Goal: Task Accomplishment & Management: Manage account settings

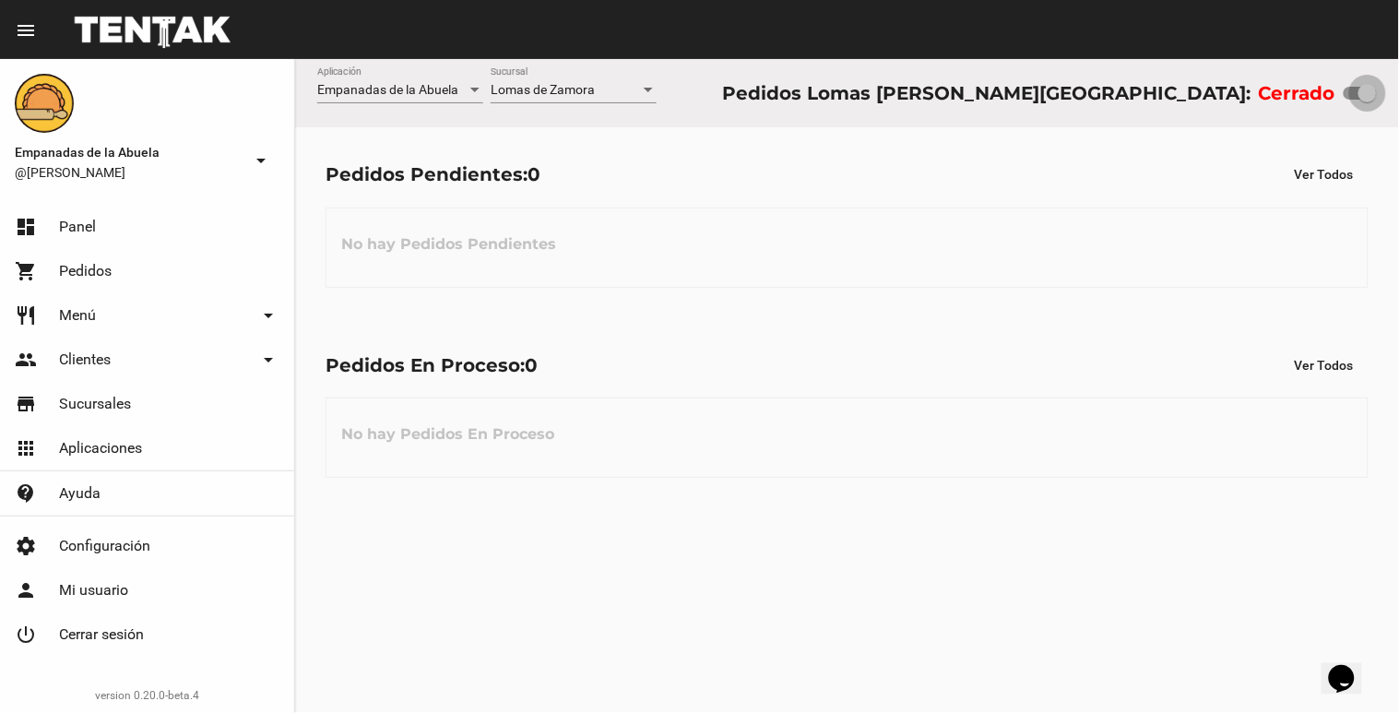
drag, startPoint x: 1357, startPoint y: 86, endPoint x: 1399, endPoint y: 69, distance: 44.7
click at [1399, 83] on div "Empanadas de la Abuela Aplicación [GEOGRAPHIC_DATA][PERSON_NAME] [GEOGRAPHIC_DA…" at bounding box center [847, 93] width 1104 height 68
checkbox input "true"
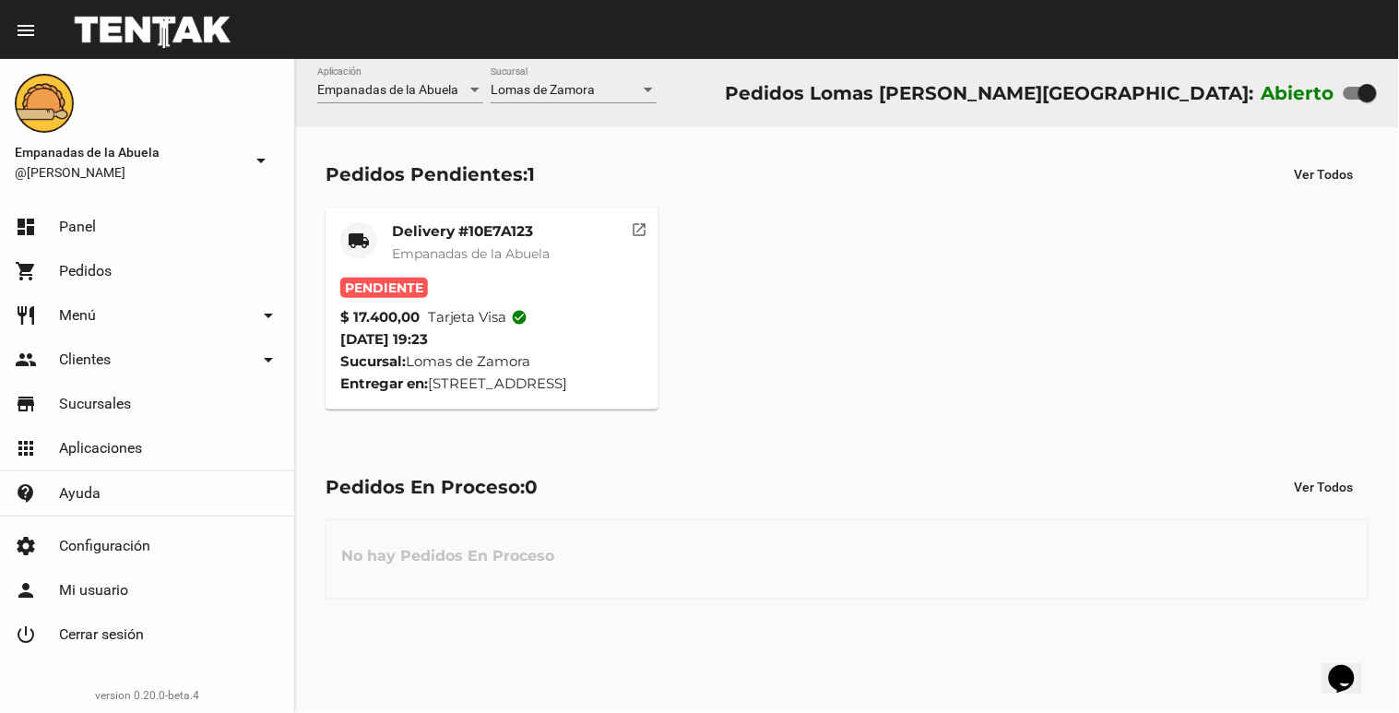
click at [458, 233] on mat-card-title "Delivery #10E7A123" at bounding box center [471, 231] width 158 height 18
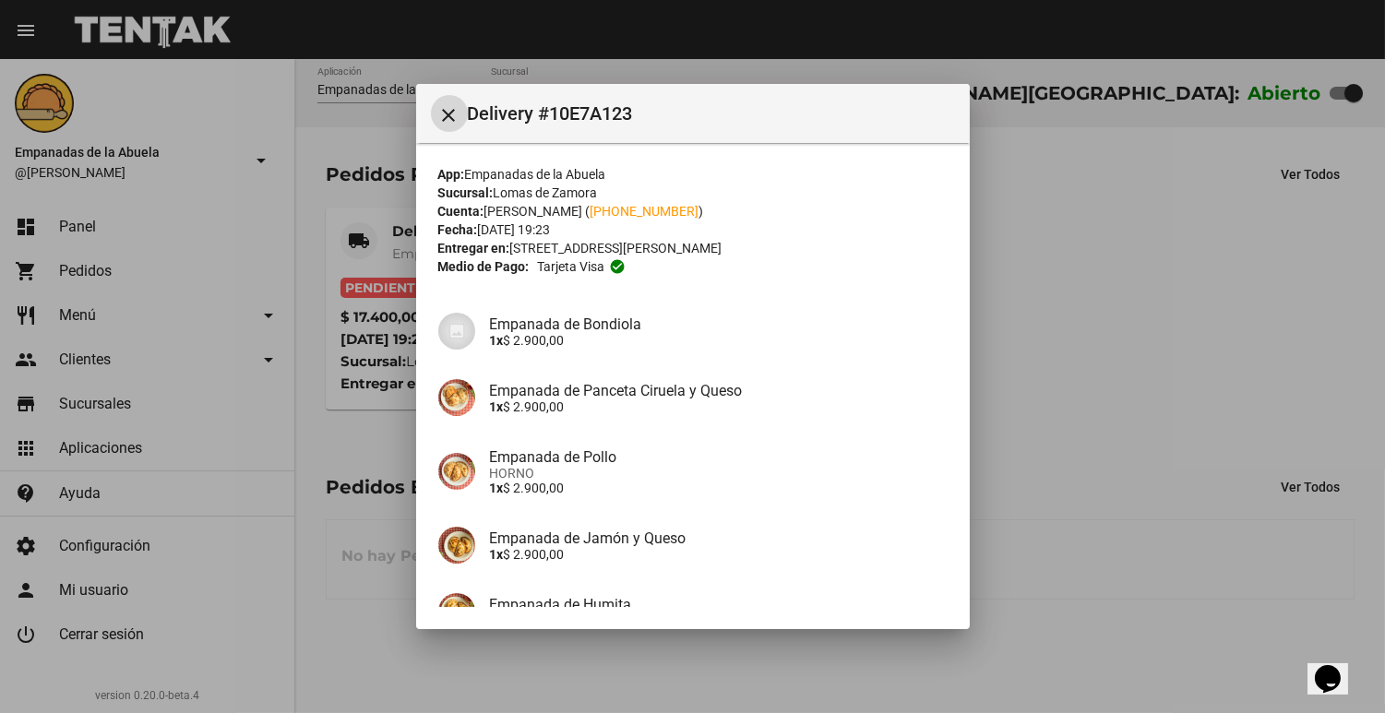
scroll to position [264, 0]
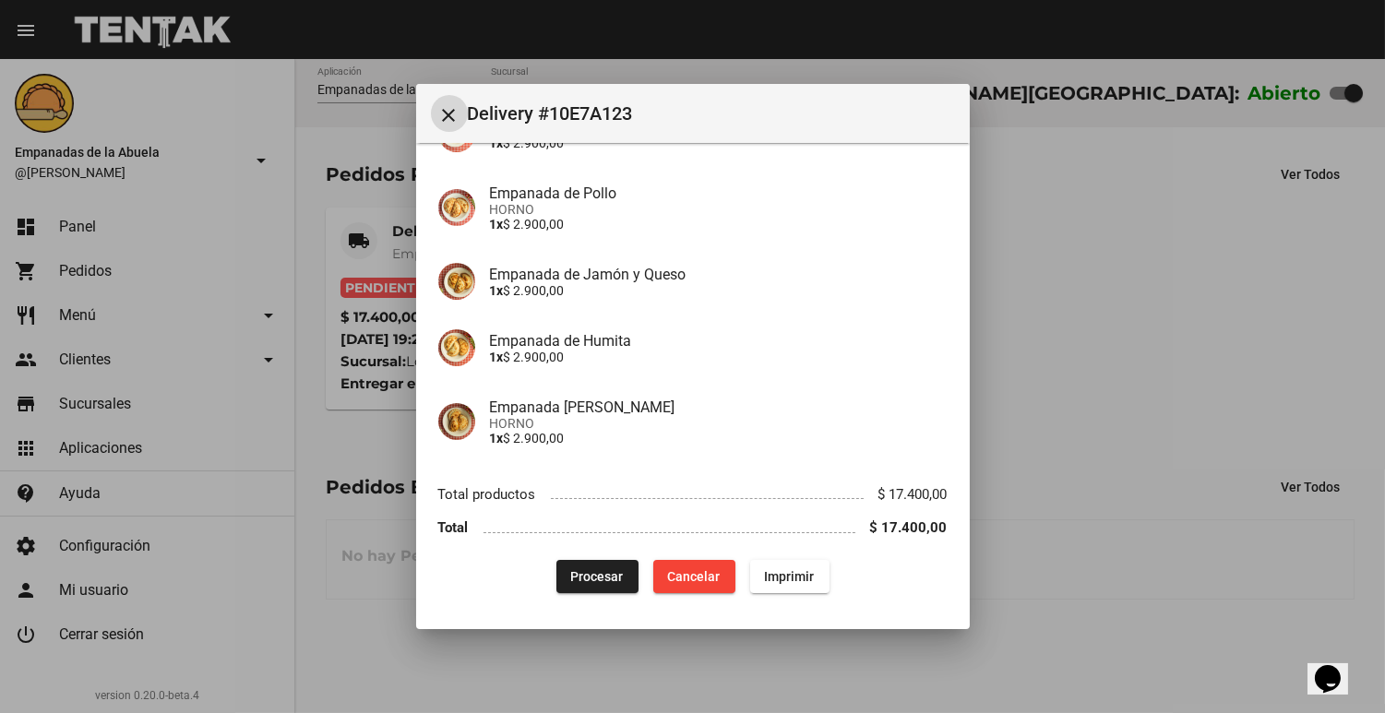
click at [752, 570] on button "Imprimir" at bounding box center [789, 576] width 79 height 33
drag, startPoint x: 590, startPoint y: 584, endPoint x: 585, endPoint y: 564, distance: 21.0
click at [588, 584] on button "Procesar" at bounding box center [597, 576] width 82 height 33
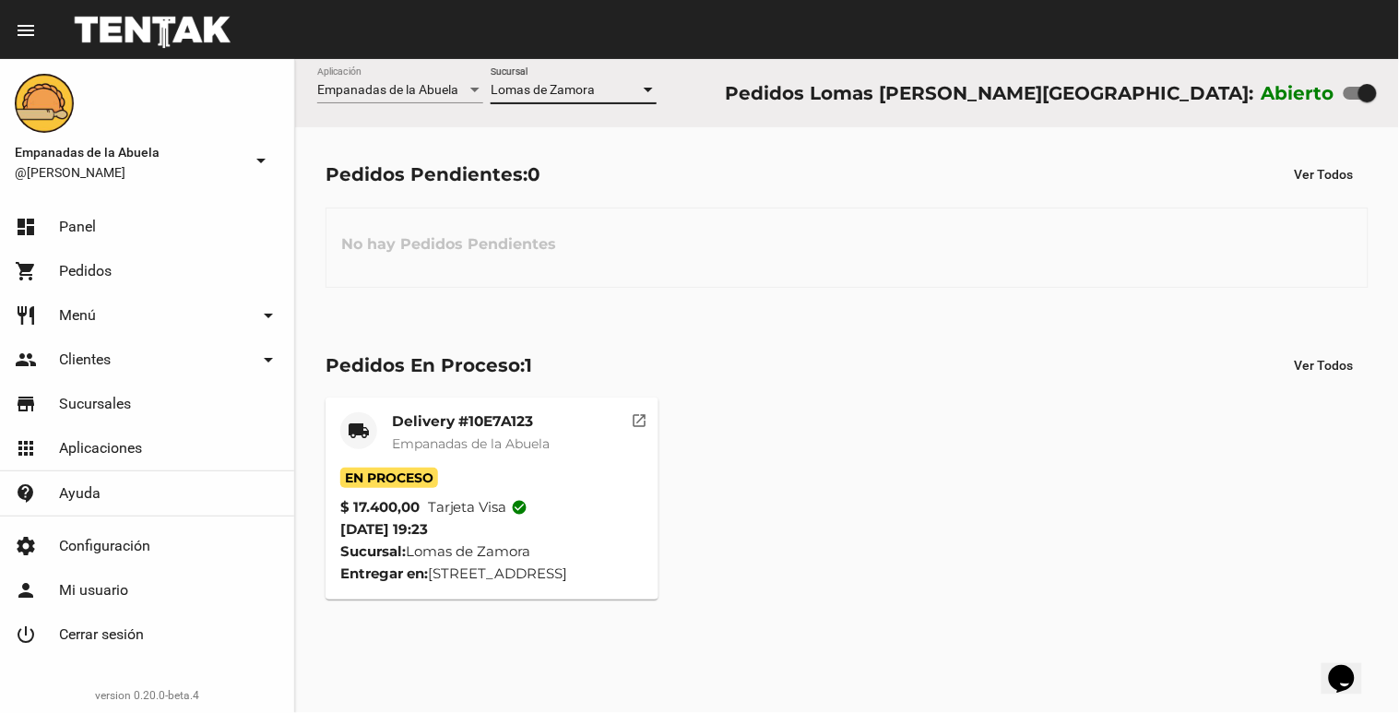
click at [650, 89] on div at bounding box center [648, 90] width 9 height 5
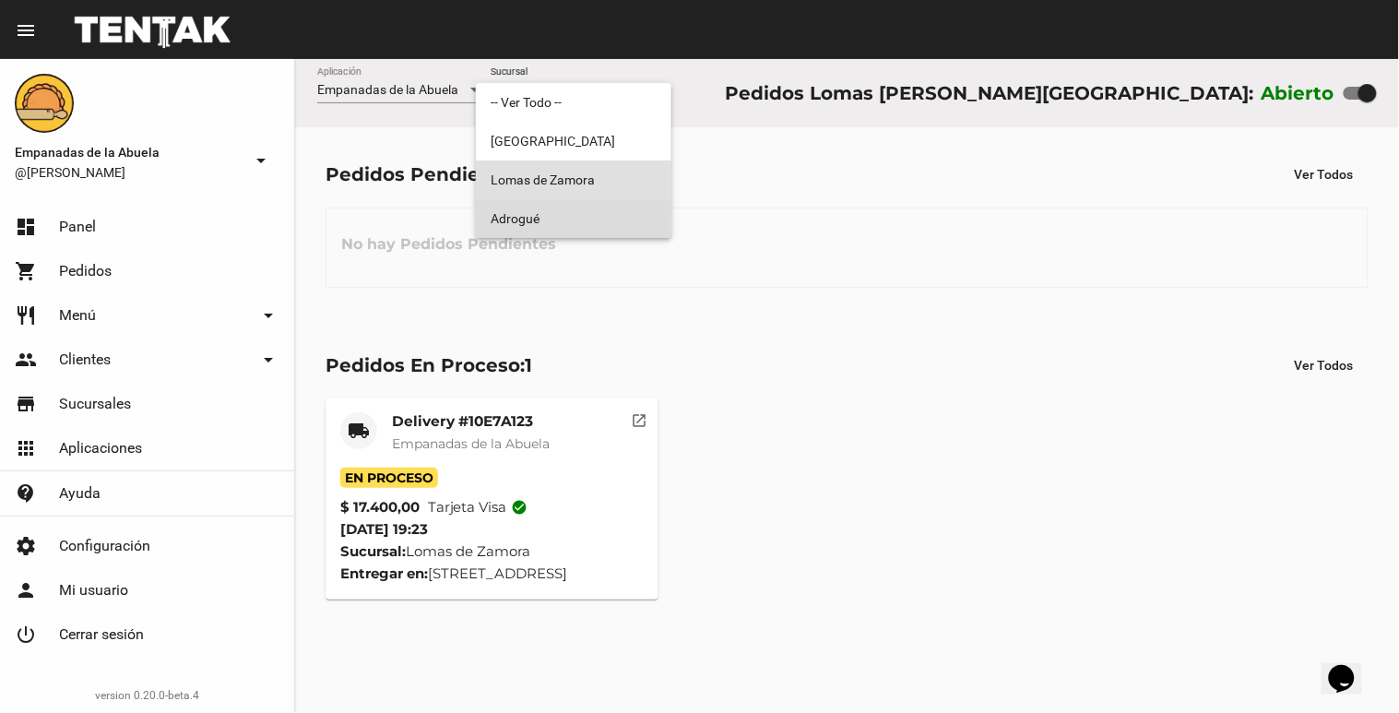
click at [548, 208] on span "Adrogué" at bounding box center [574, 218] width 166 height 39
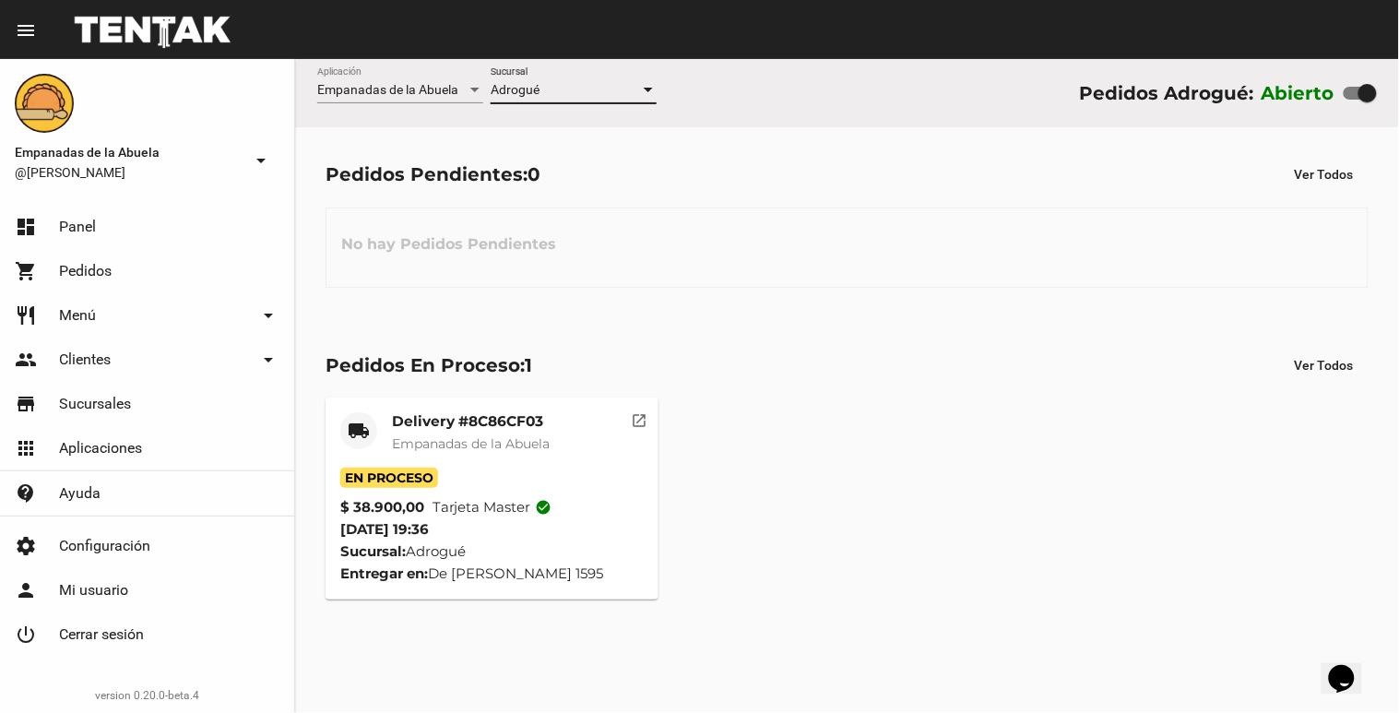
click at [646, 89] on div at bounding box center [648, 90] width 9 height 5
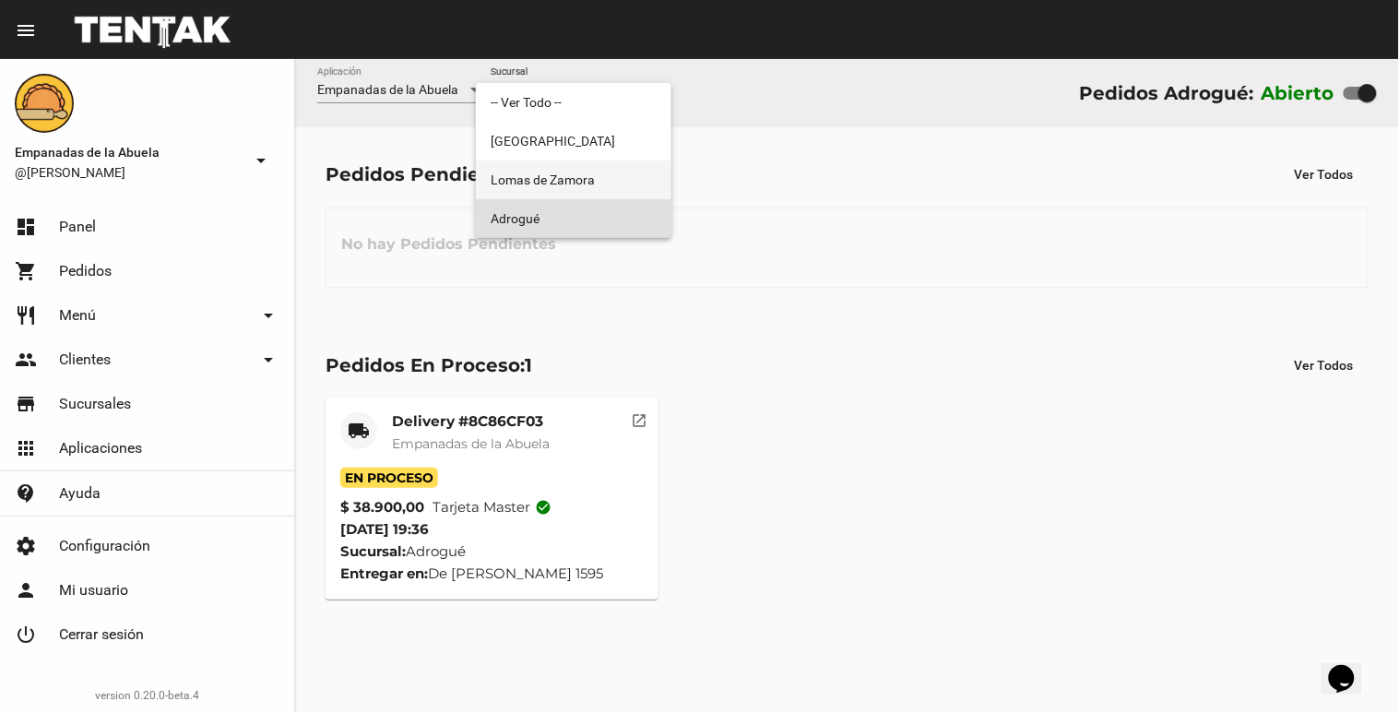
click at [590, 183] on span "Lomas de Zamora" at bounding box center [574, 180] width 166 height 39
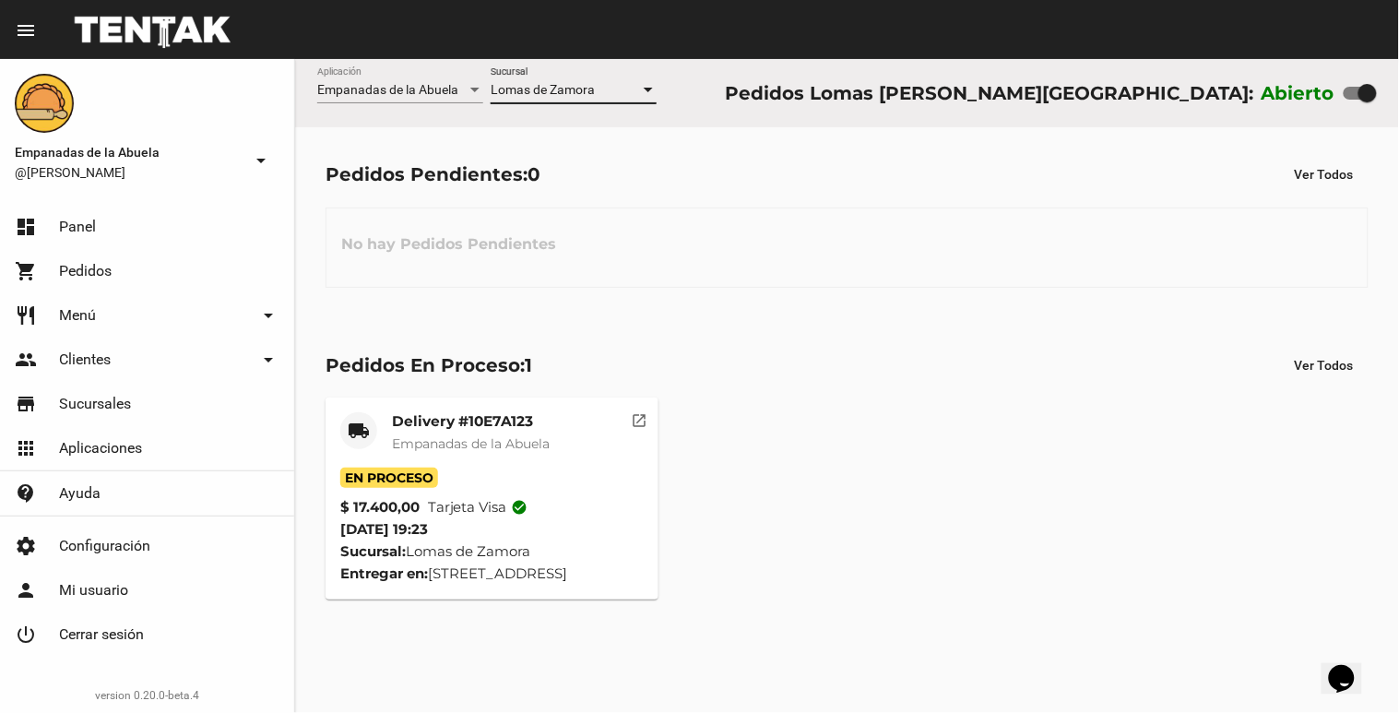
click at [588, 71] on div "Lomas [PERSON_NAME] Sucursal" at bounding box center [574, 85] width 166 height 36
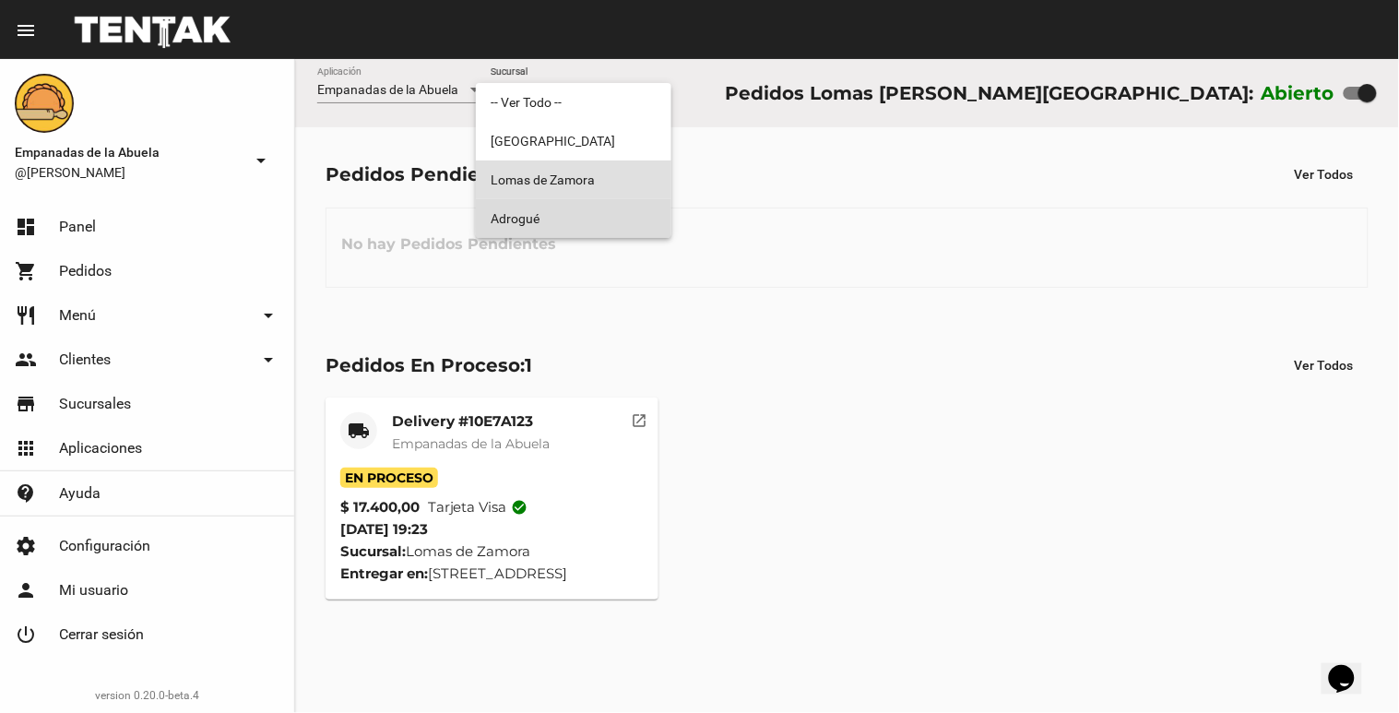
click at [561, 214] on span "Adrogué" at bounding box center [574, 218] width 166 height 39
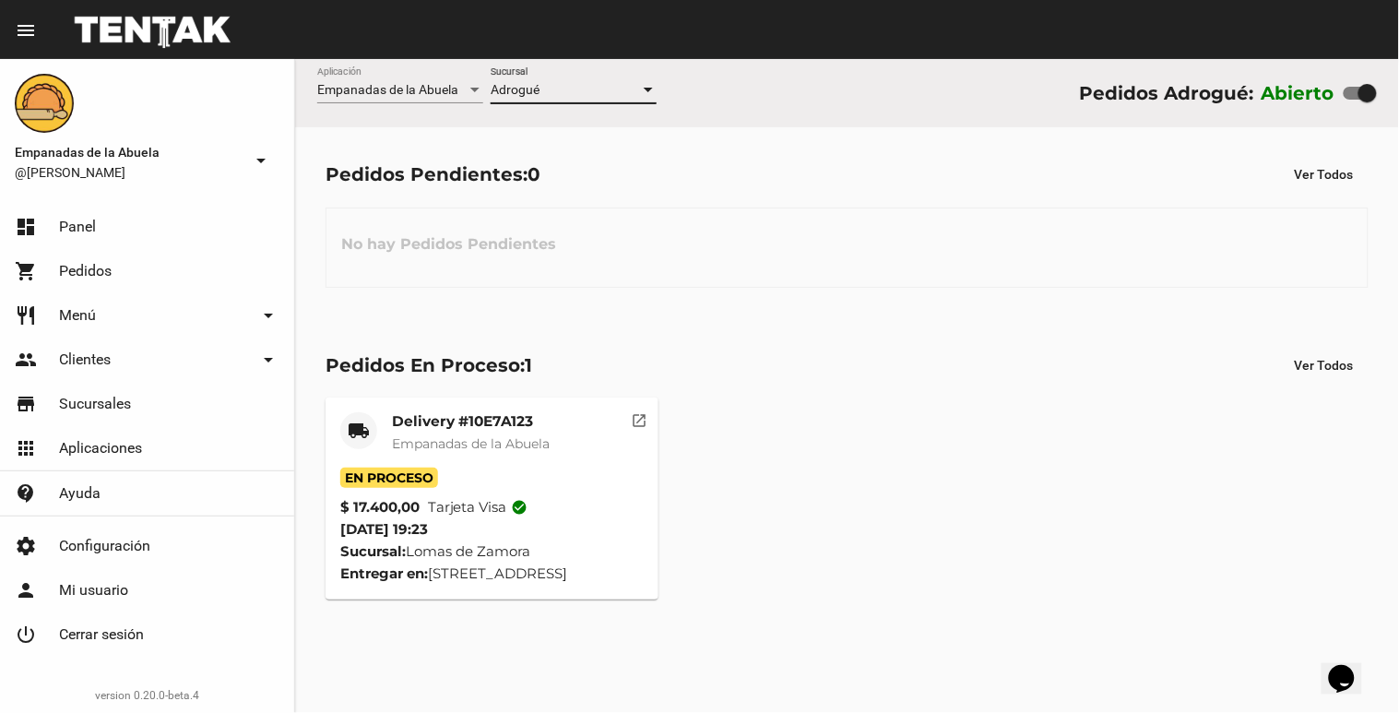
click at [569, 88] on div "Adrogué" at bounding box center [565, 90] width 149 height 15
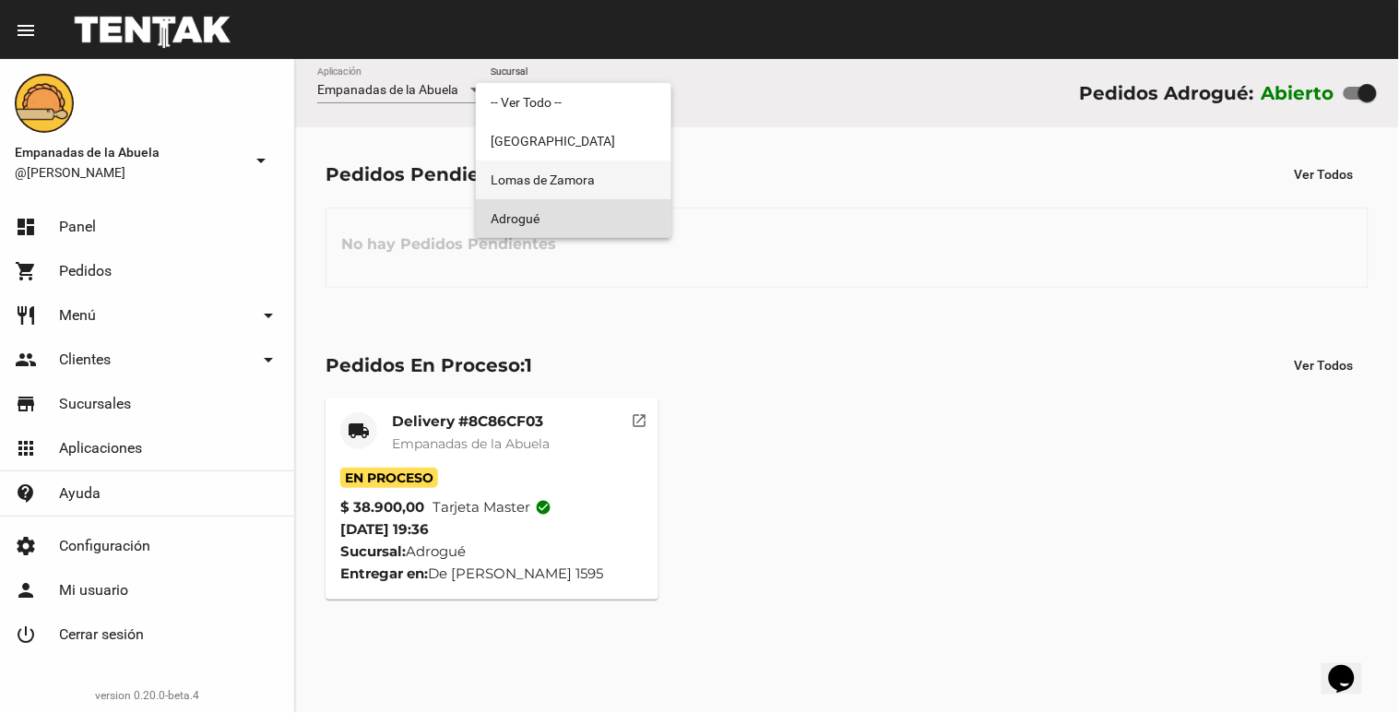
click at [588, 191] on span "Lomas de Zamora" at bounding box center [574, 180] width 166 height 39
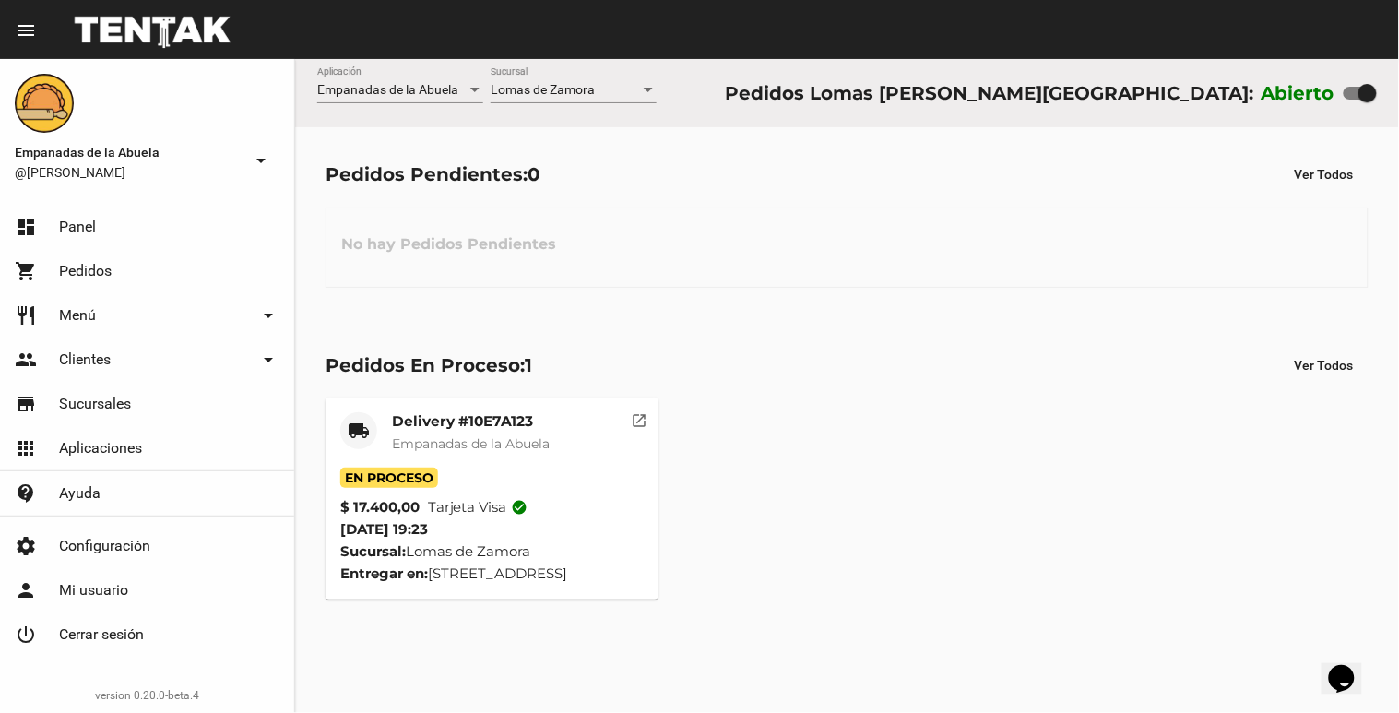
click at [589, 100] on div "Lomas [PERSON_NAME] Sucursal" at bounding box center [574, 85] width 166 height 36
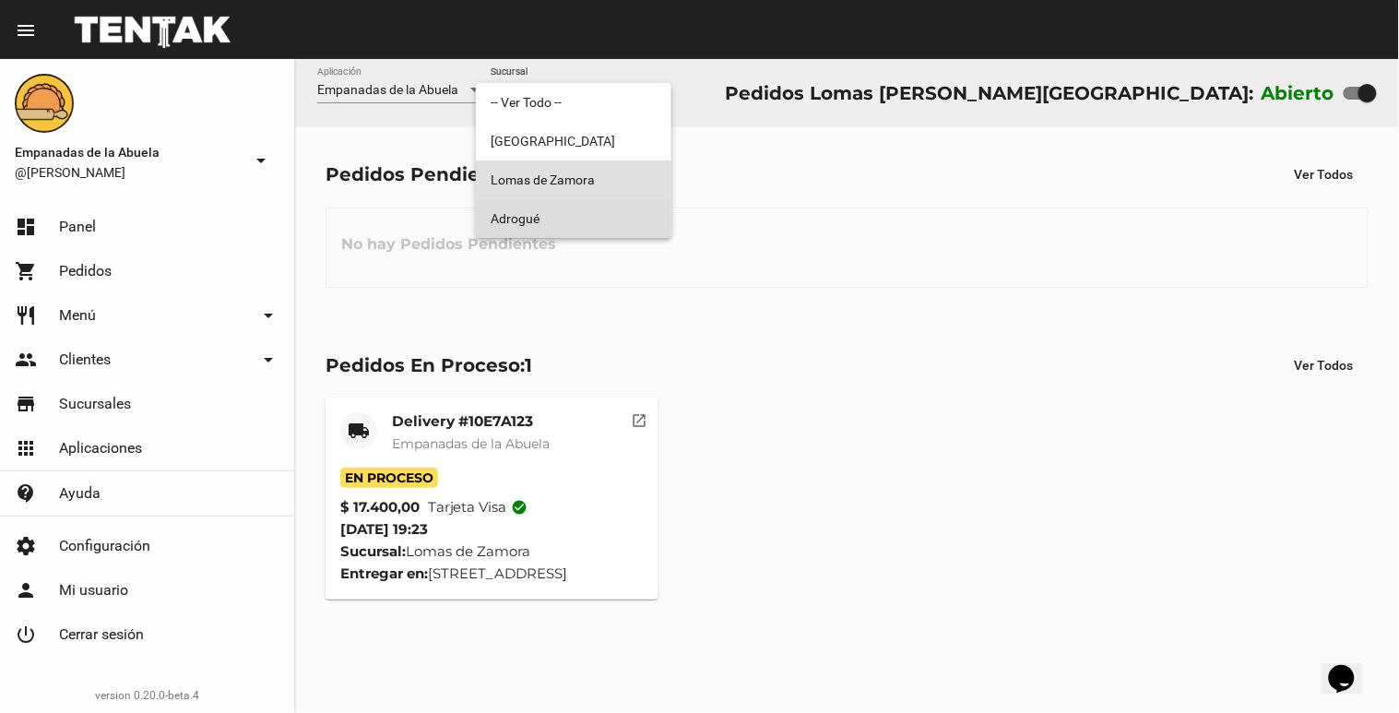
click at [613, 225] on span "Adrogué" at bounding box center [574, 218] width 166 height 39
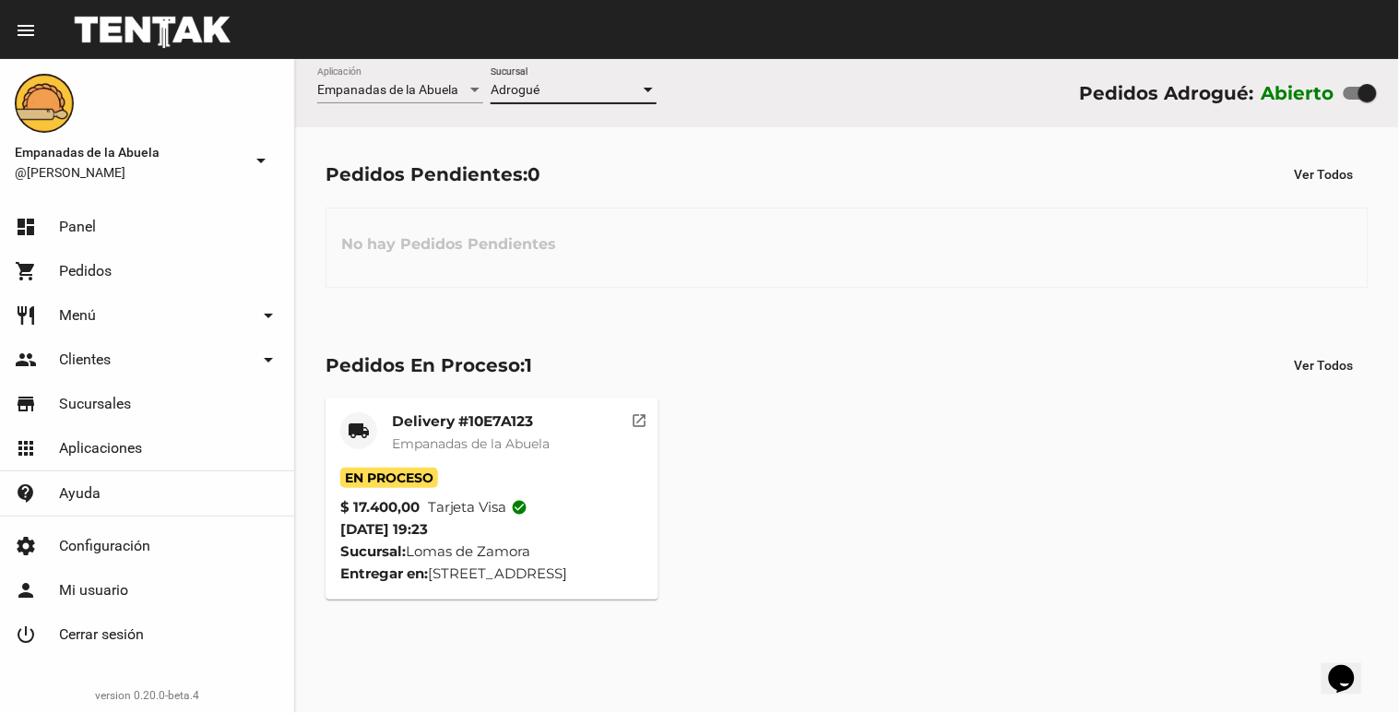
click at [569, 78] on div "Adrogué Sucursal" at bounding box center [574, 85] width 166 height 36
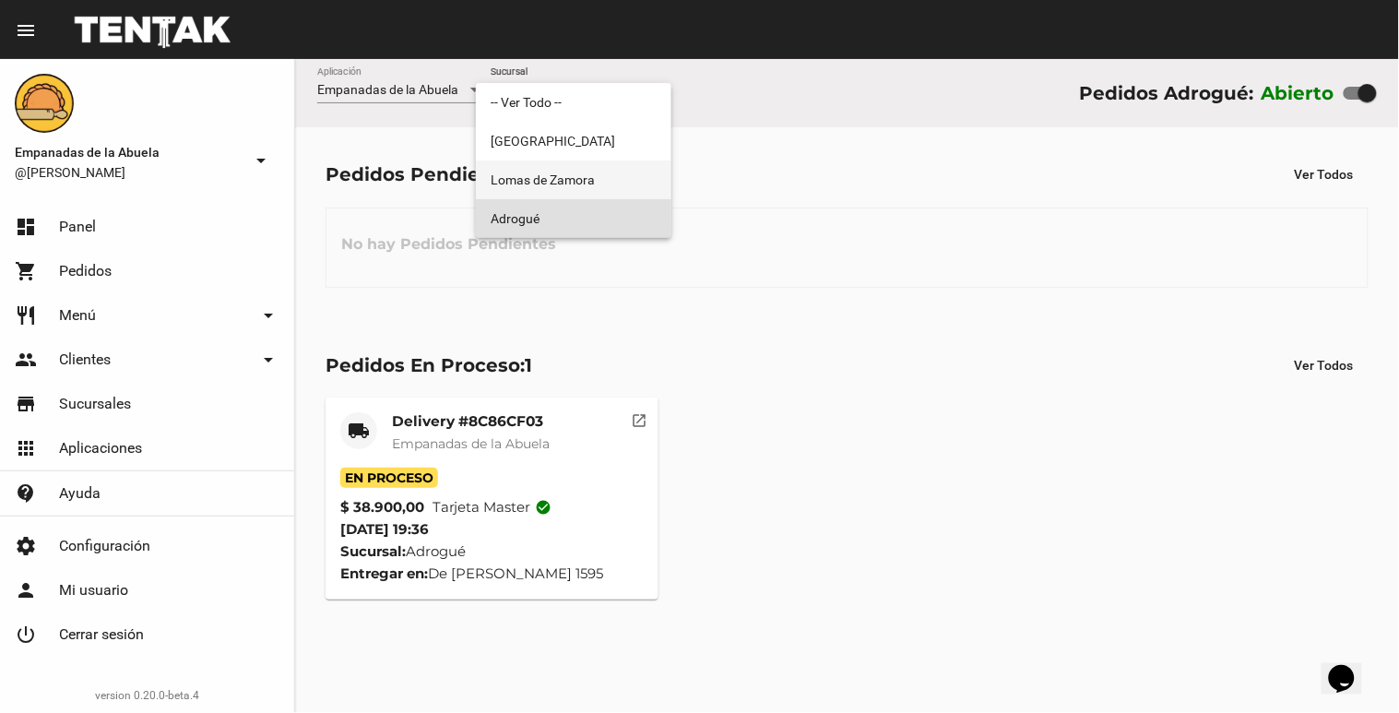
click at [603, 188] on span "Lomas de Zamora" at bounding box center [574, 180] width 166 height 39
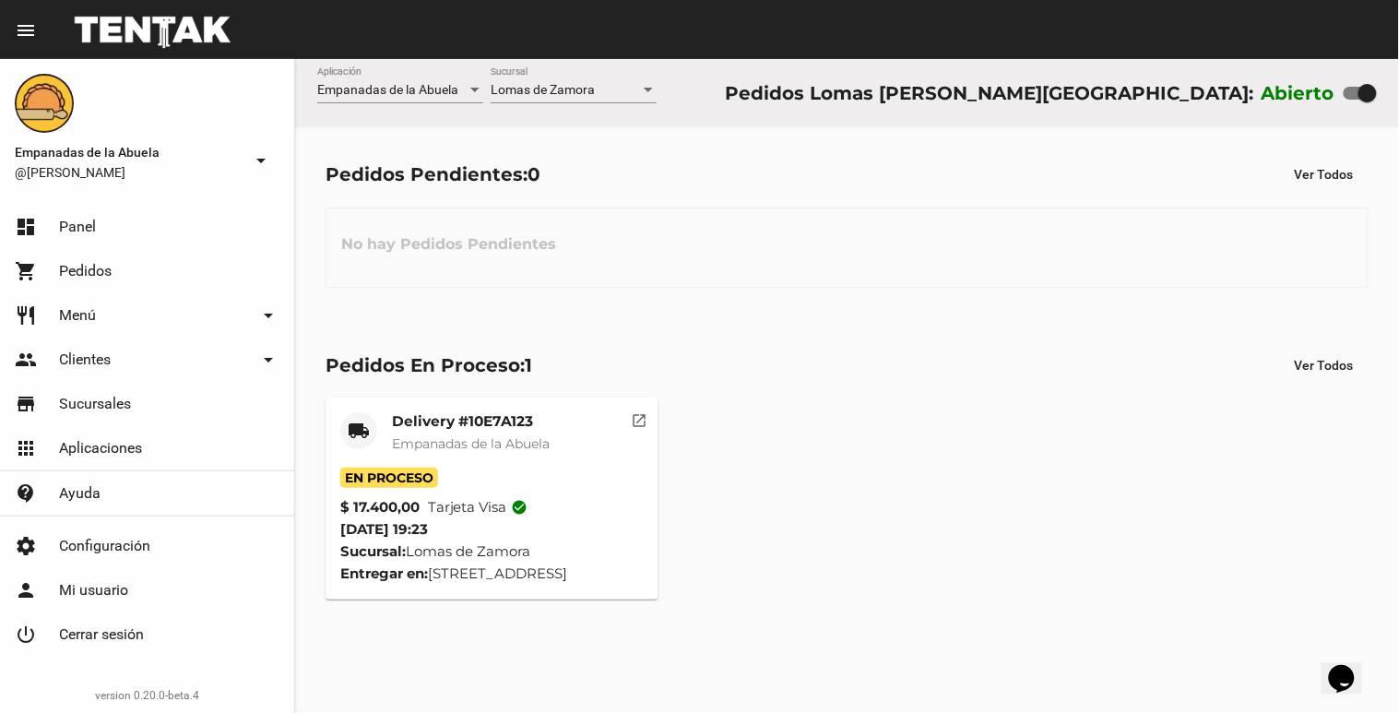
click at [559, 81] on div "Lomas [PERSON_NAME] Sucursal" at bounding box center [574, 85] width 166 height 36
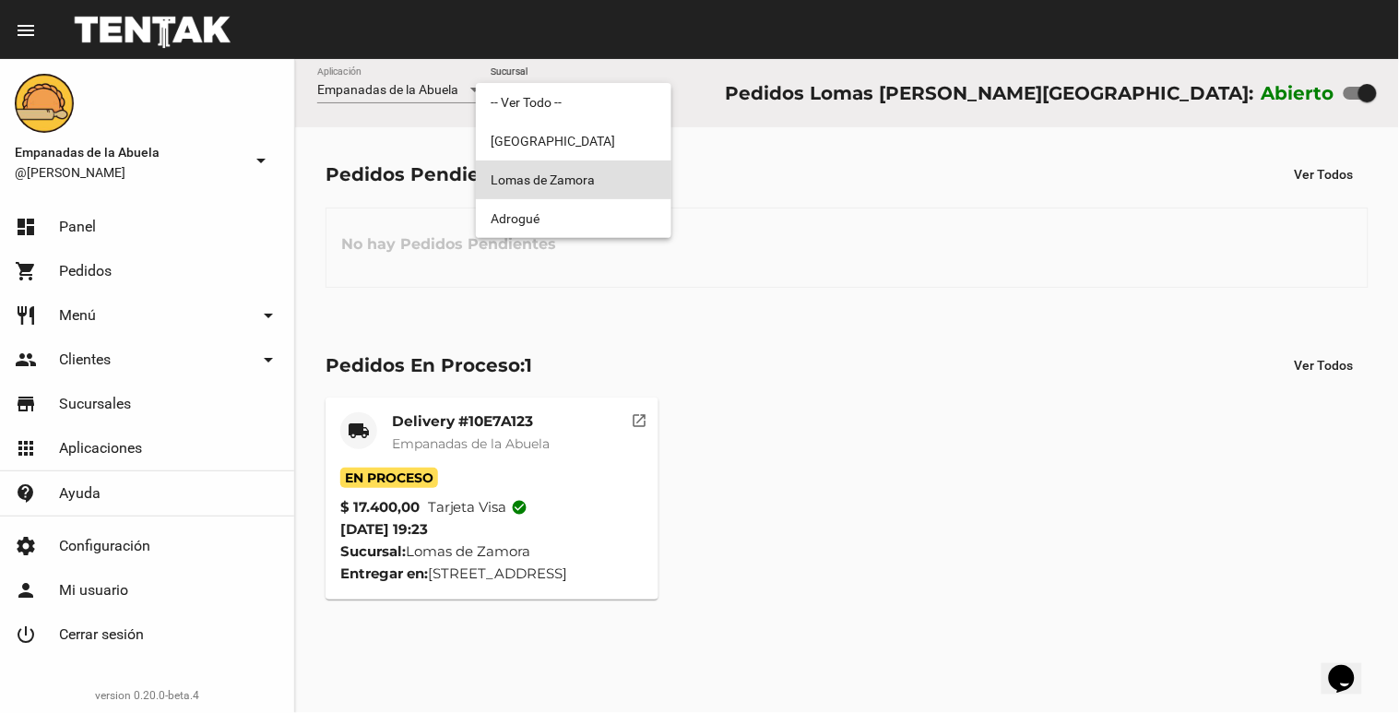
click at [532, 196] on span "Lomas de Zamora" at bounding box center [574, 180] width 166 height 39
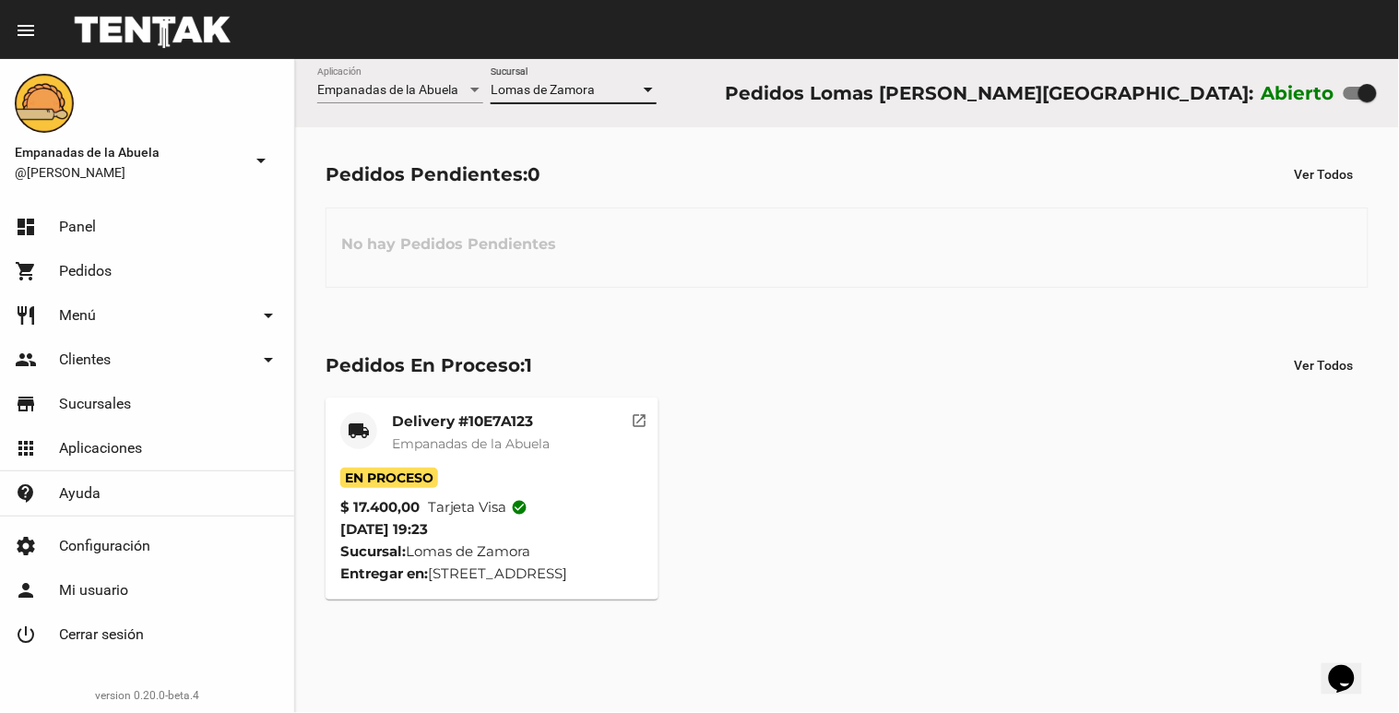
click at [598, 105] on div "Lomas [PERSON_NAME] Sucursal" at bounding box center [574, 93] width 166 height 53
click at [602, 77] on div "Lomas [PERSON_NAME] Sucursal" at bounding box center [574, 85] width 166 height 36
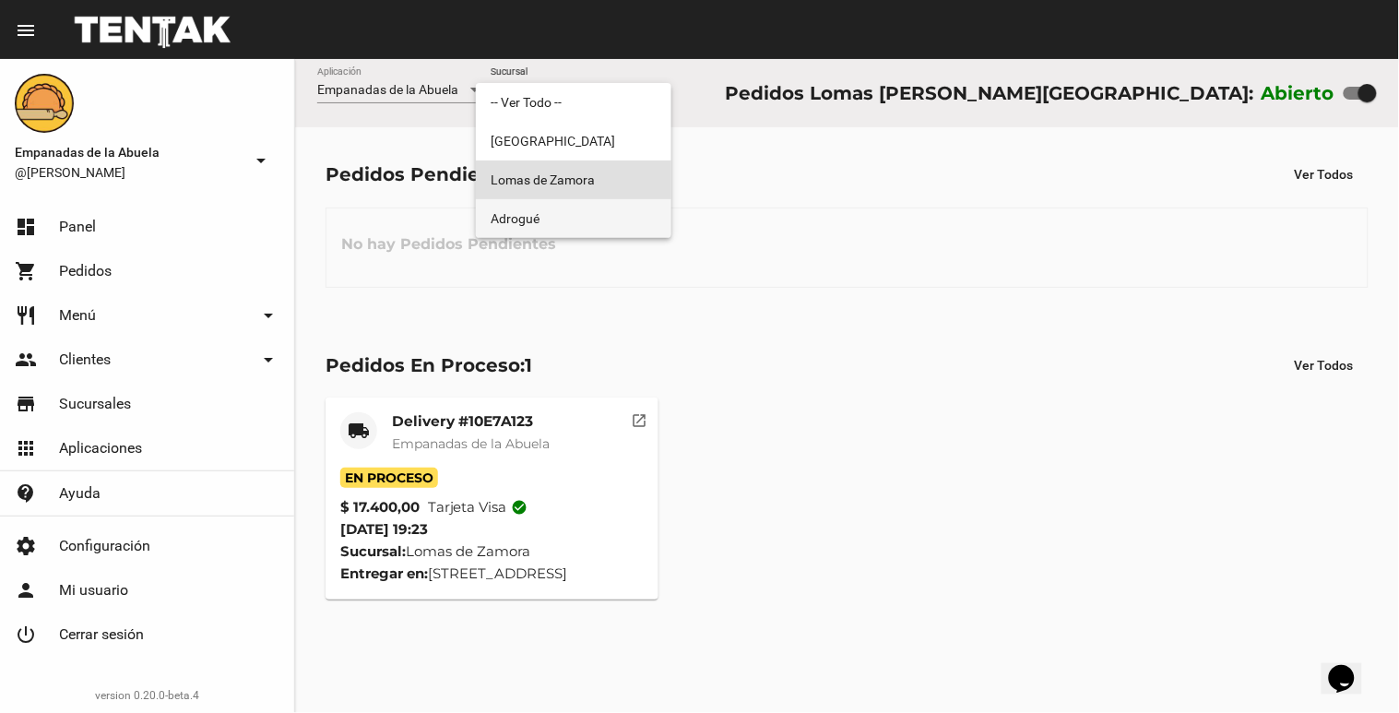
click at [515, 222] on span "Adrogué" at bounding box center [574, 218] width 166 height 39
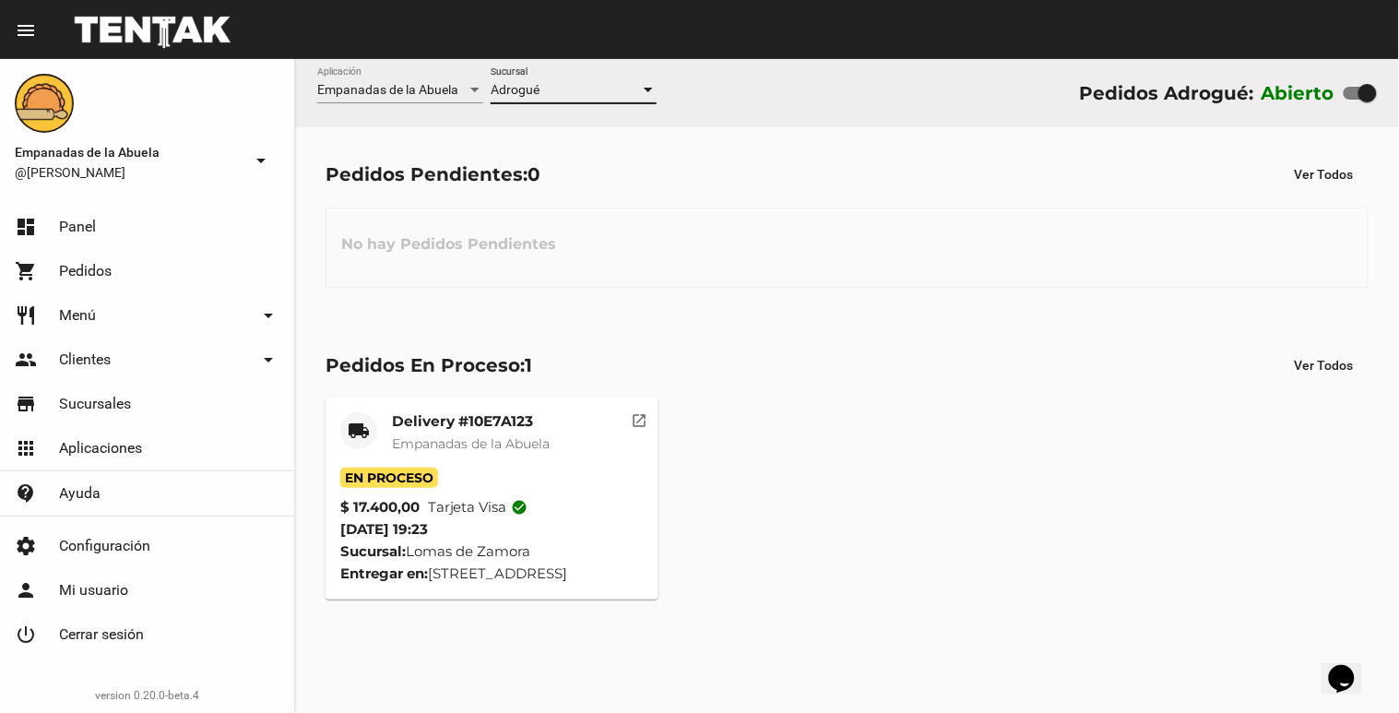
click at [565, 99] on div "Adrogué Sucursal" at bounding box center [574, 85] width 166 height 36
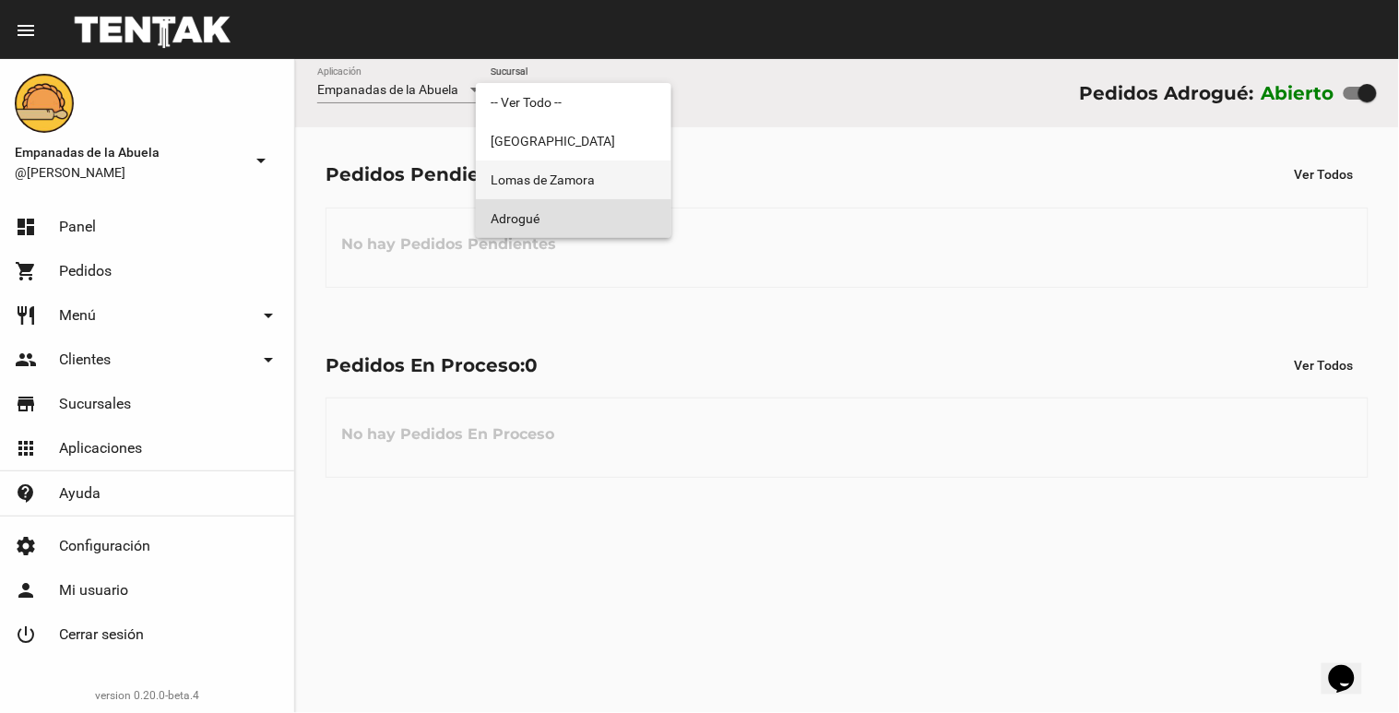
click at [576, 178] on span "Lomas de Zamora" at bounding box center [574, 180] width 166 height 39
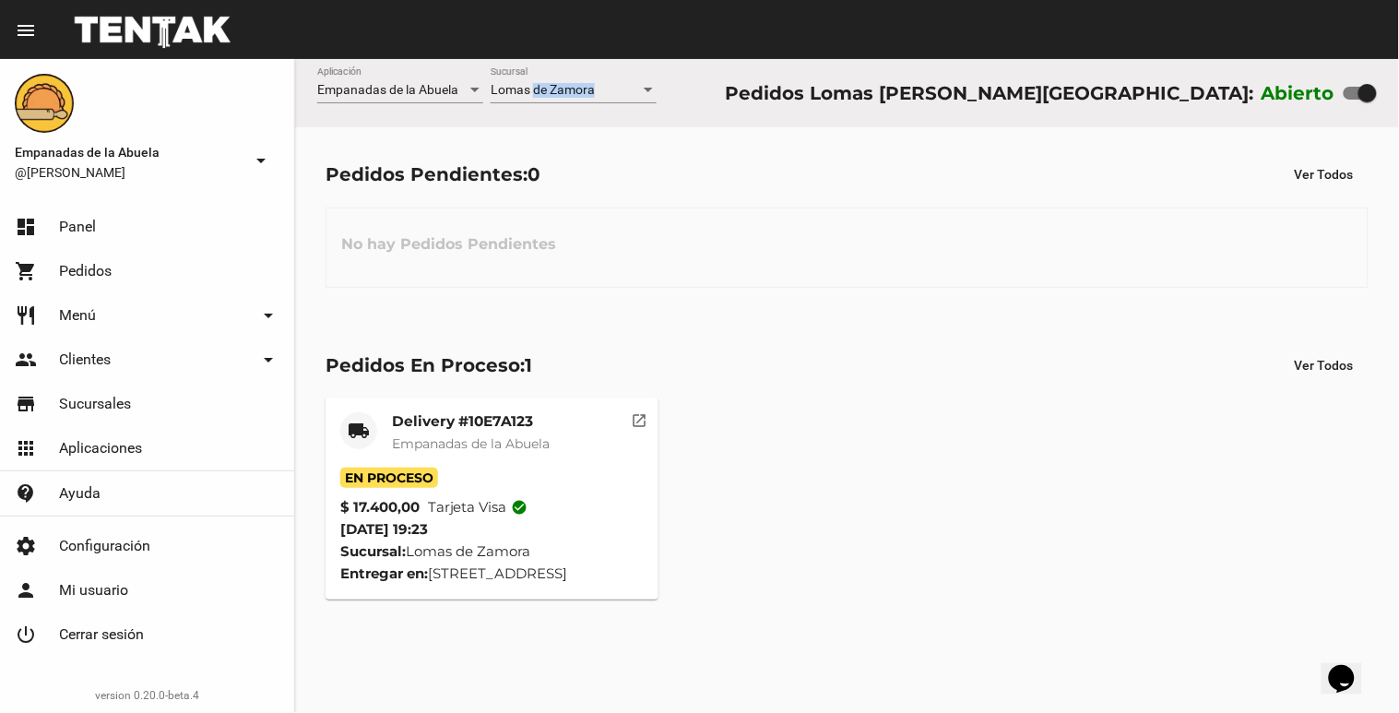
click at [536, 97] on div "Lomas [PERSON_NAME] Sucursal" at bounding box center [574, 85] width 166 height 36
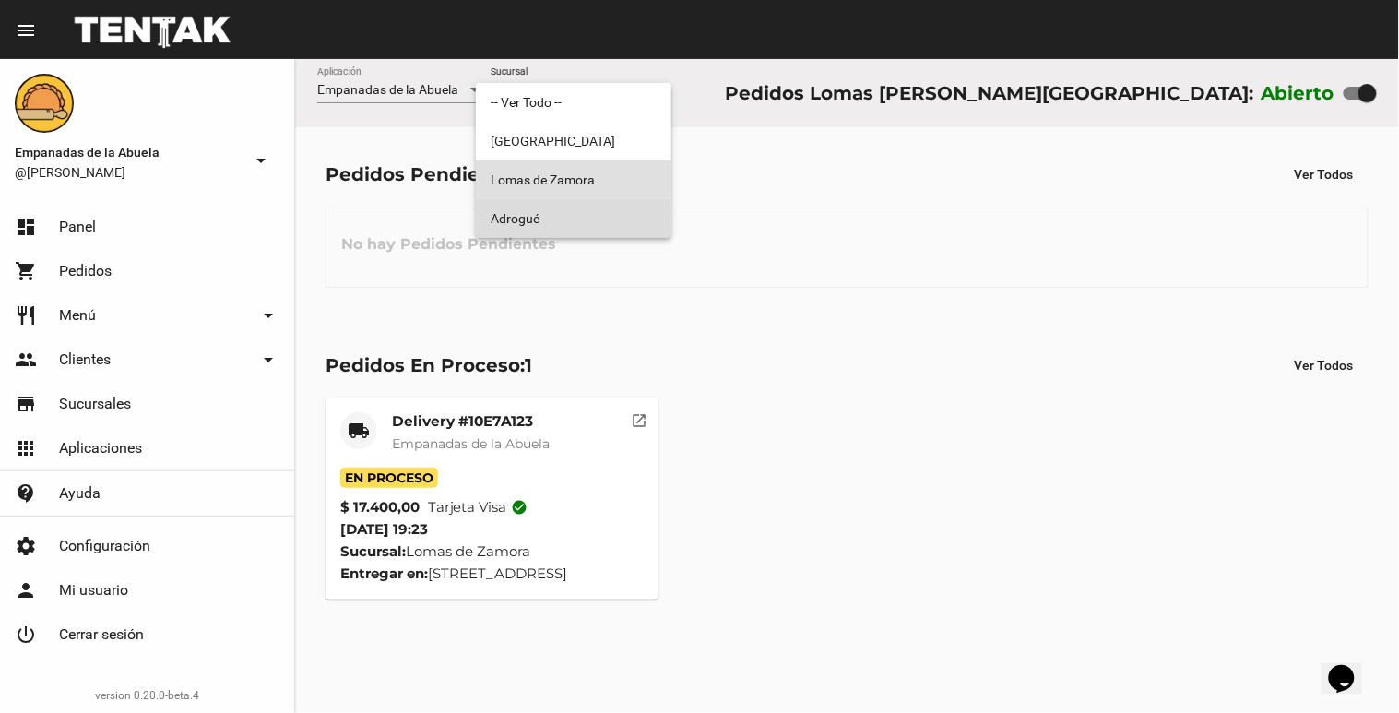
drag, startPoint x: 536, startPoint y: 97, endPoint x: 554, endPoint y: 220, distance: 123.9
click at [554, 220] on span "Adrogué" at bounding box center [574, 218] width 166 height 39
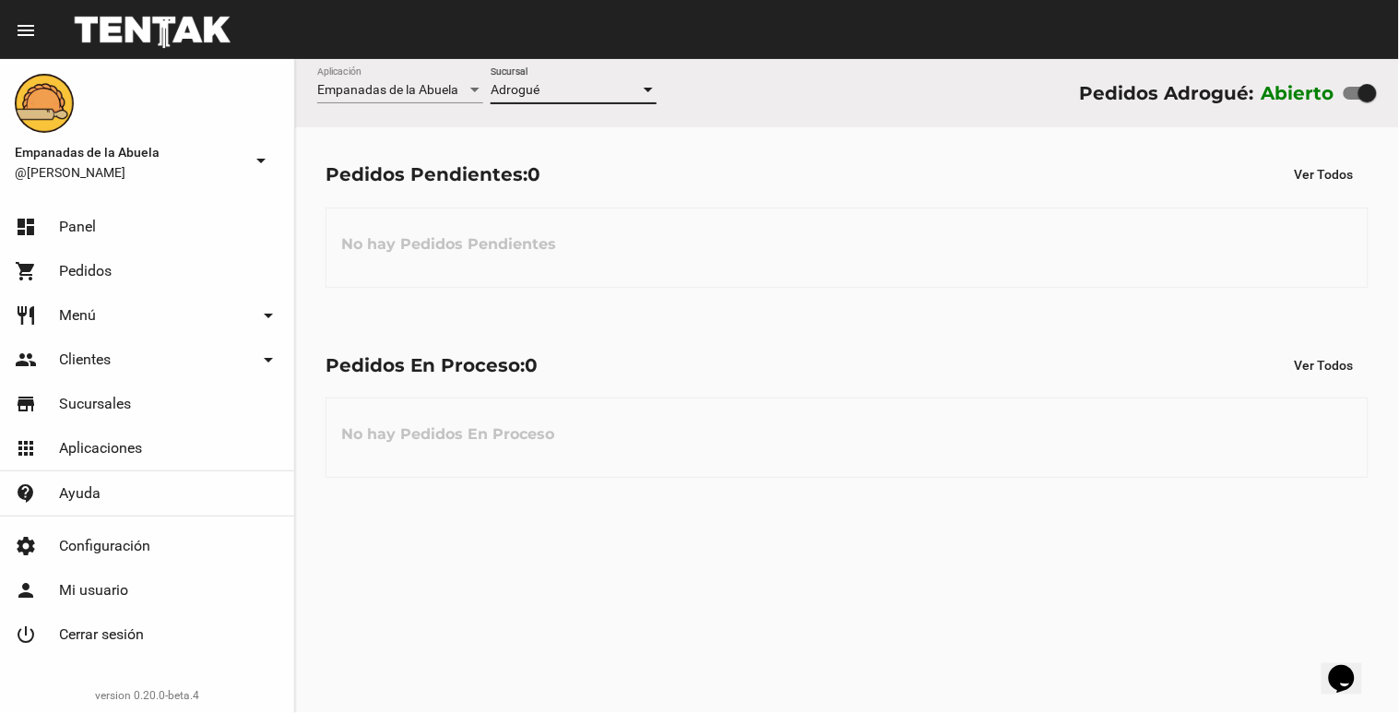
click at [609, 89] on div "Adrogué" at bounding box center [565, 90] width 149 height 15
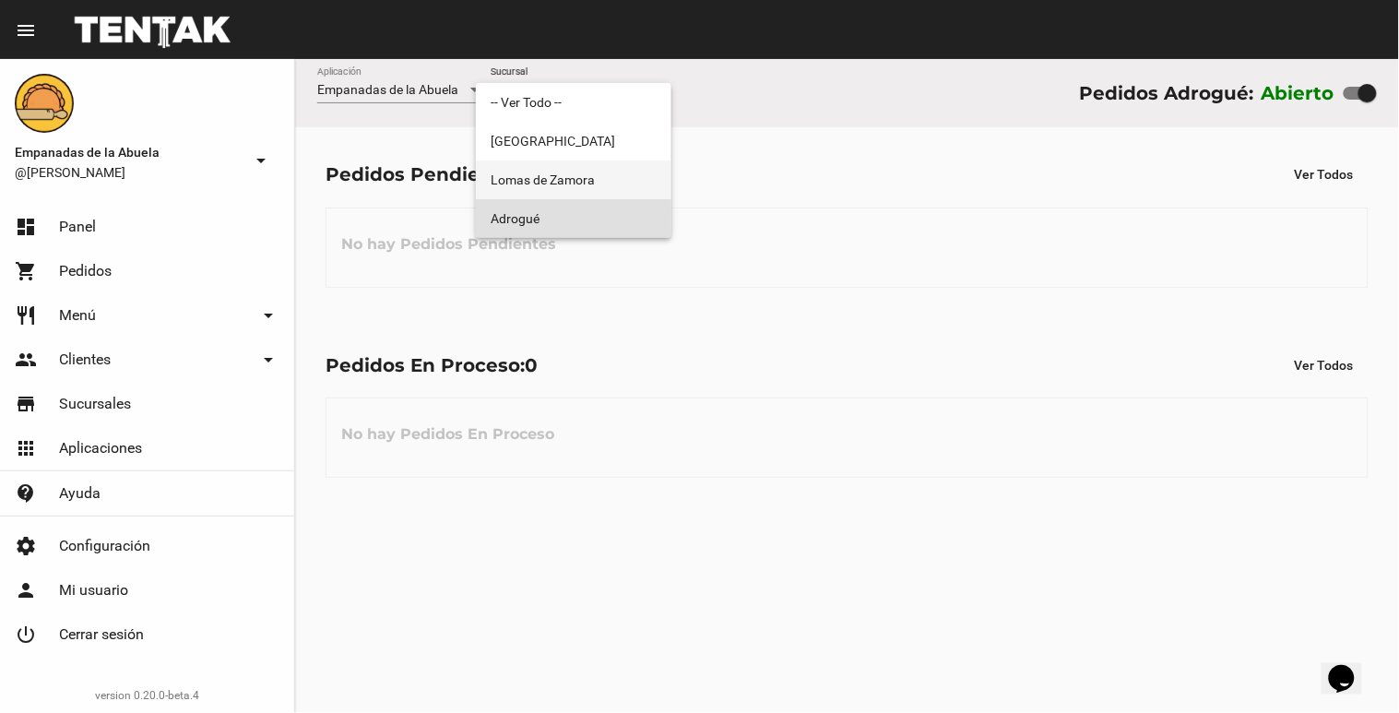
click at [618, 175] on span "Lomas de Zamora" at bounding box center [574, 180] width 166 height 39
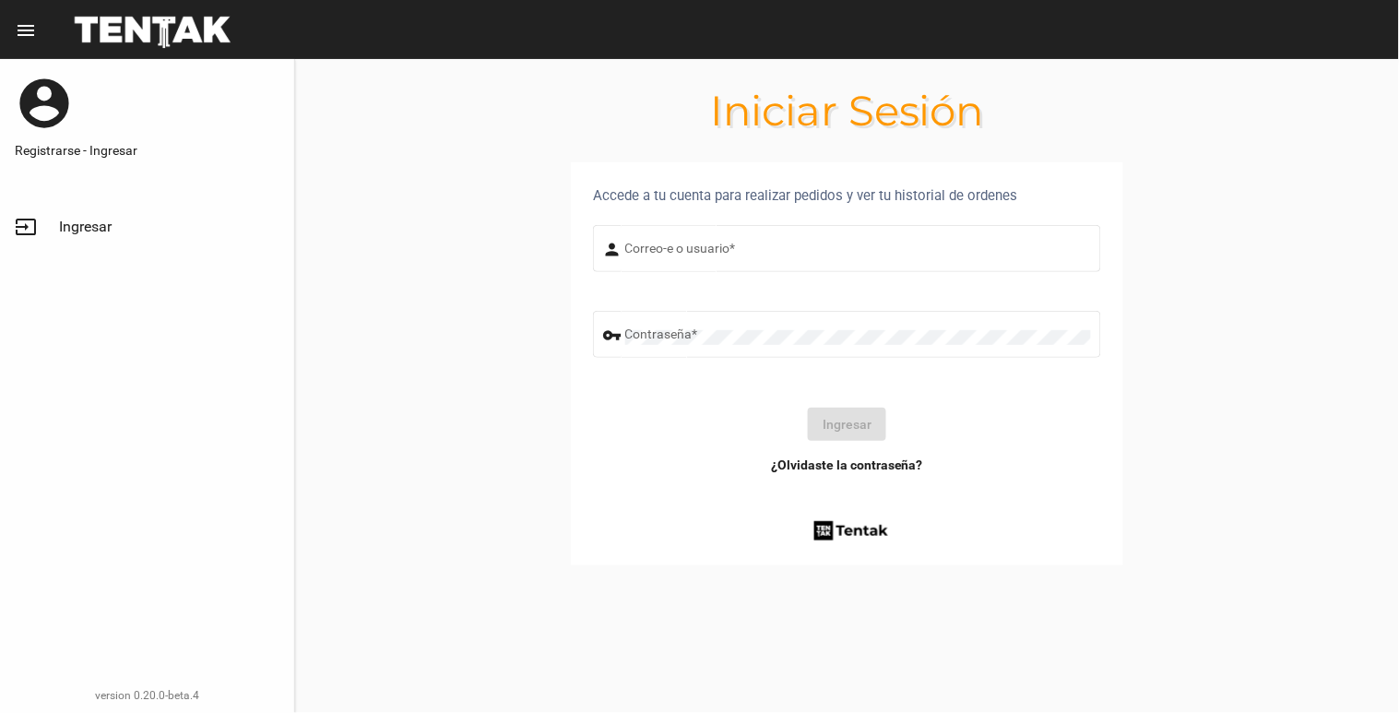
type input "[EMAIL_ADDRESS][DOMAIN_NAME]"
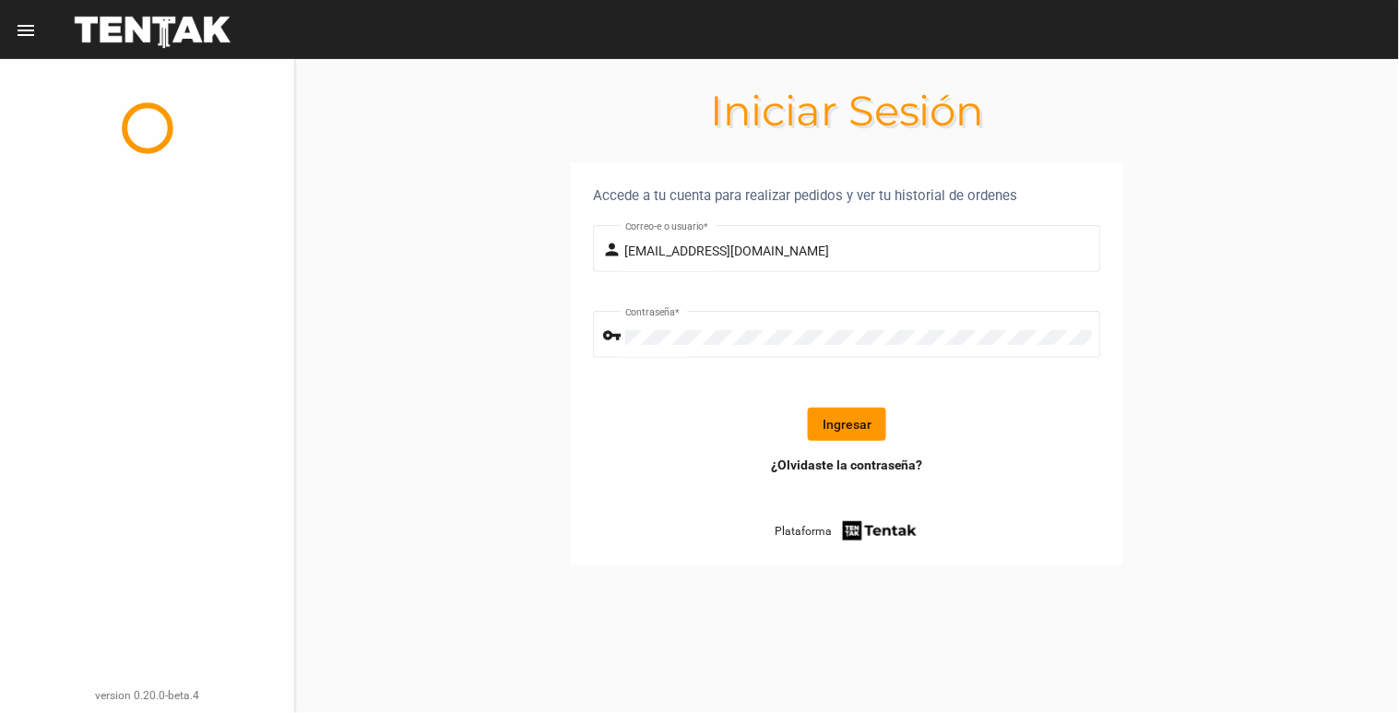
click at [824, 416] on button "Ingresar" at bounding box center [847, 424] width 78 height 33
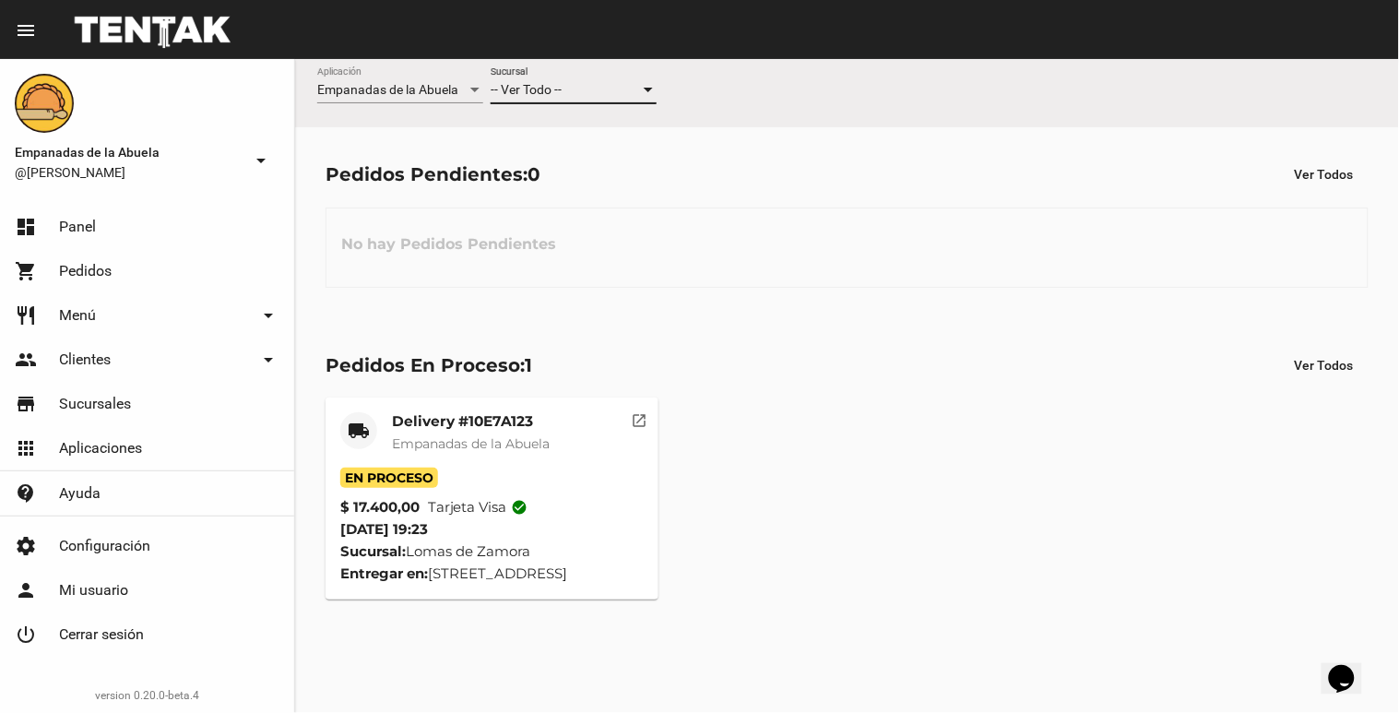
click at [574, 90] on div "-- Ver Todo --" at bounding box center [565, 90] width 149 height 15
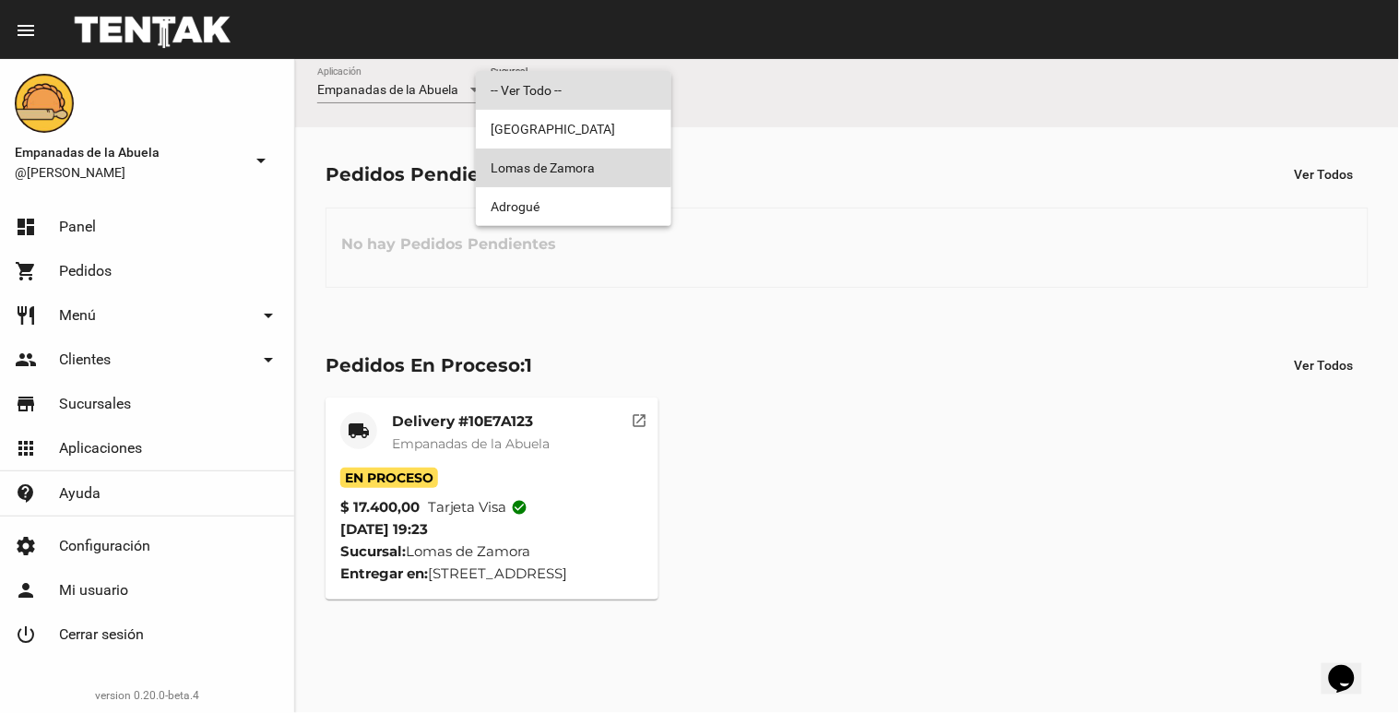
click at [555, 161] on span "Lomas de Zamora" at bounding box center [574, 168] width 166 height 39
